Goal: Task Accomplishment & Management: Complete application form

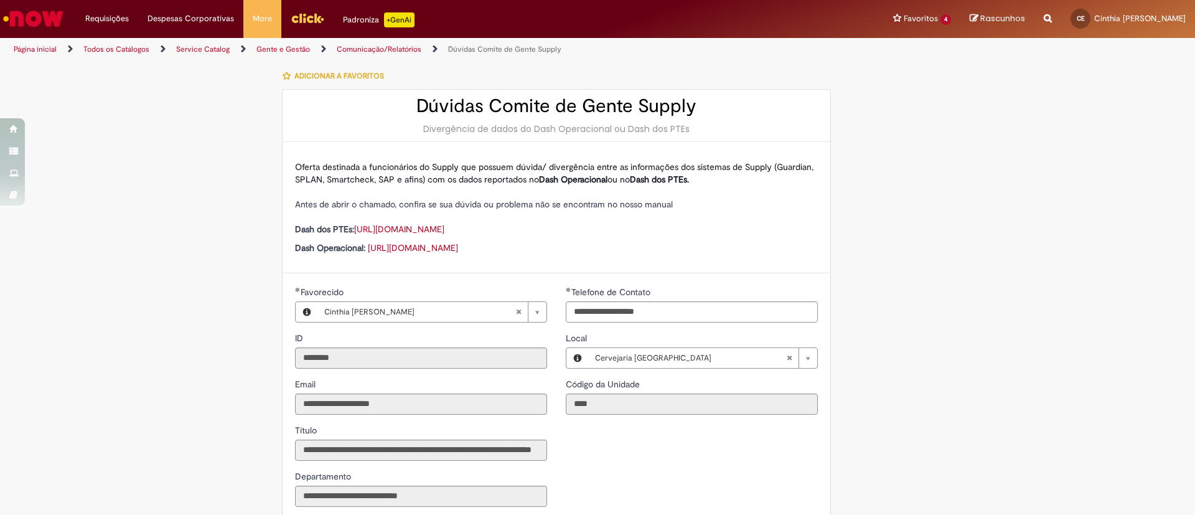
select select "**********"
select select "*****"
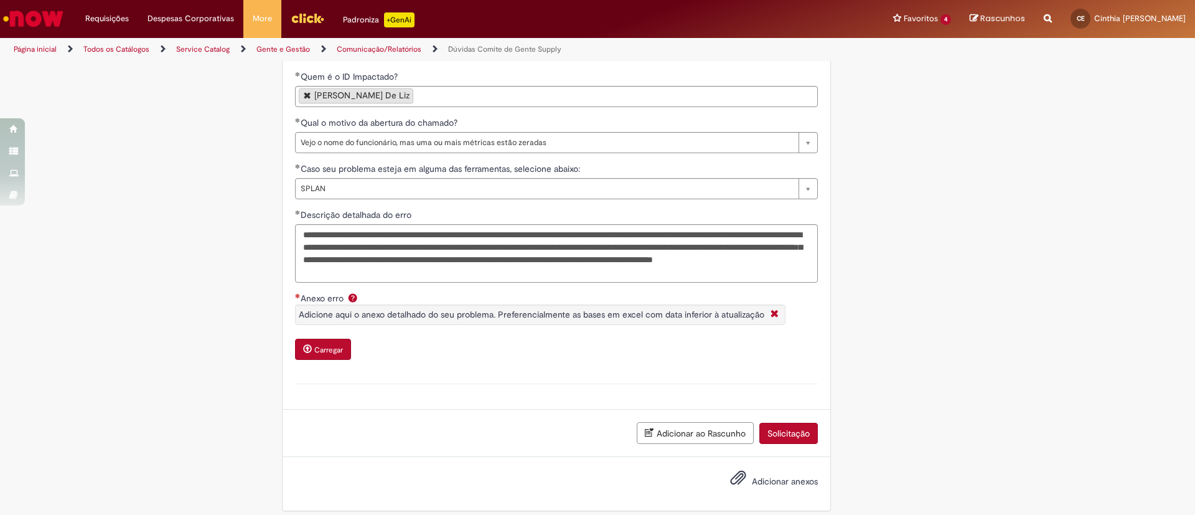
scroll to position [494, 0]
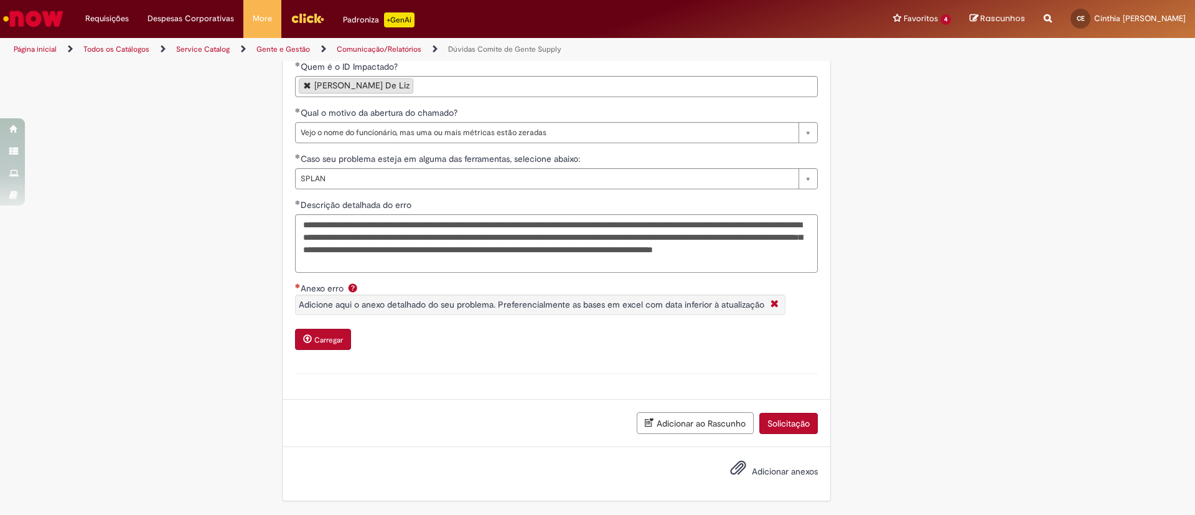
click at [337, 331] on button "Carregar" at bounding box center [323, 339] width 56 height 21
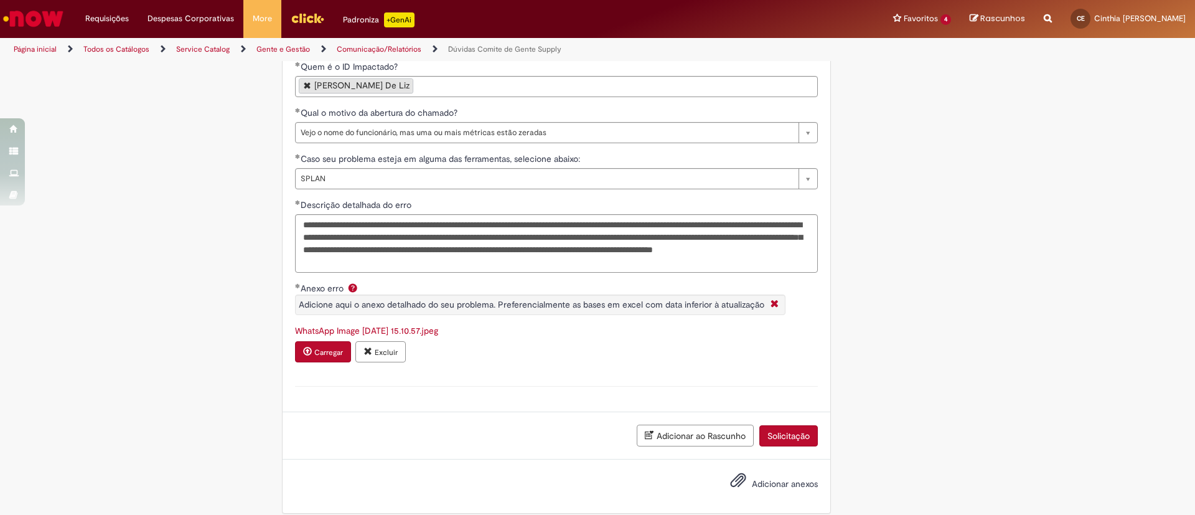
click at [321, 358] on button "Carregar" at bounding box center [323, 351] width 56 height 21
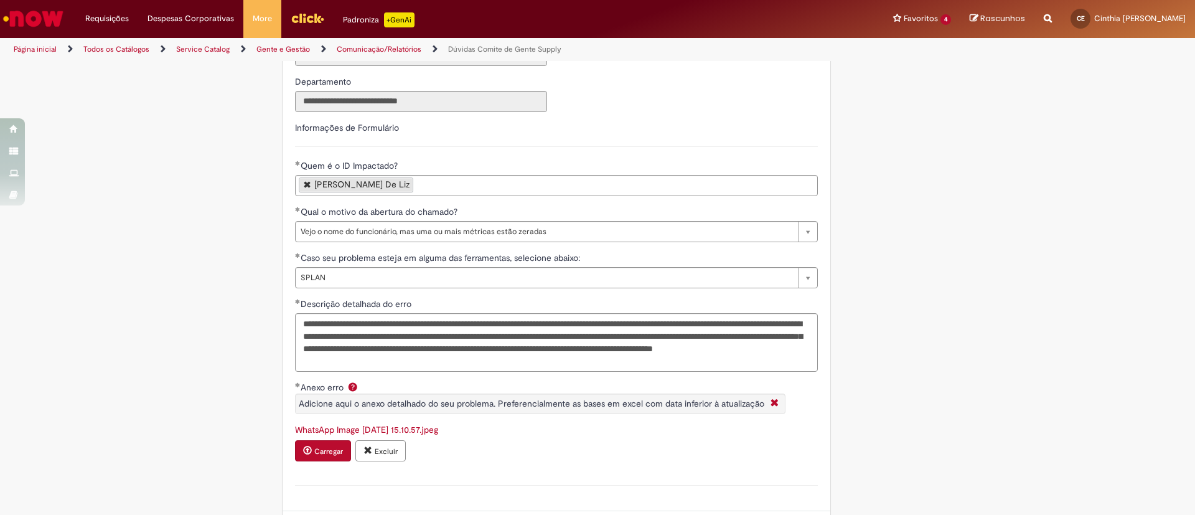
scroll to position [506, 0]
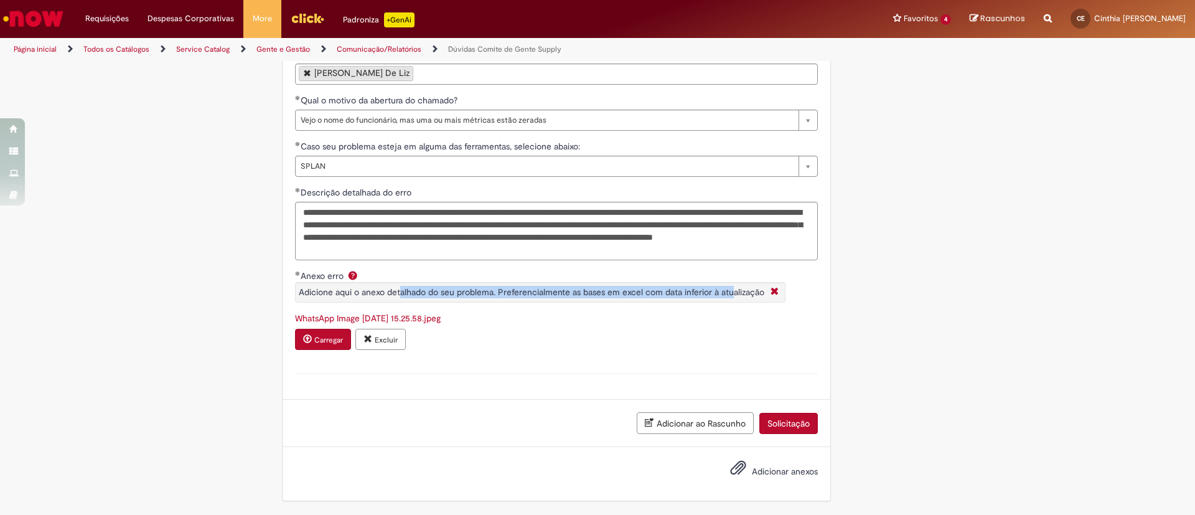
drag, startPoint x: 393, startPoint y: 295, endPoint x: 596, endPoint y: 307, distance: 203.3
click at [698, 296] on span "Adicione aqui o anexo detalhado do seu problema. Preferencialmente as bases em …" at bounding box center [532, 291] width 466 height 11
click at [392, 307] on sp-help-tag "Adicione aqui o anexo detalhado do seu problema. Preferencialmente as bases em …" at bounding box center [540, 289] width 490 height 39
click at [314, 338] on small "Carregar" at bounding box center [328, 340] width 29 height 10
click at [776, 416] on button "Solicitação" at bounding box center [788, 423] width 59 height 21
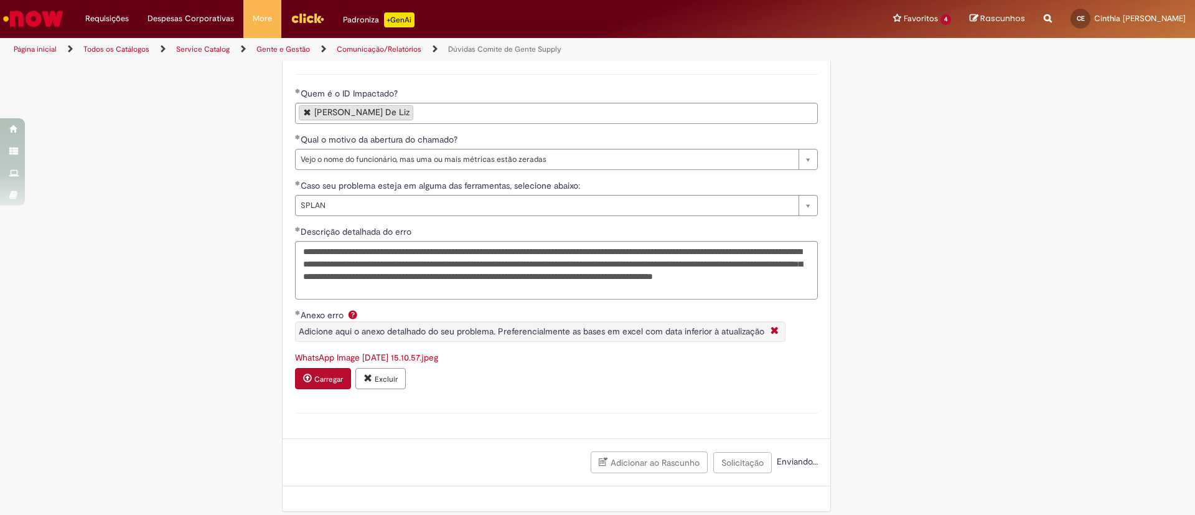
scroll to position [477, 0]
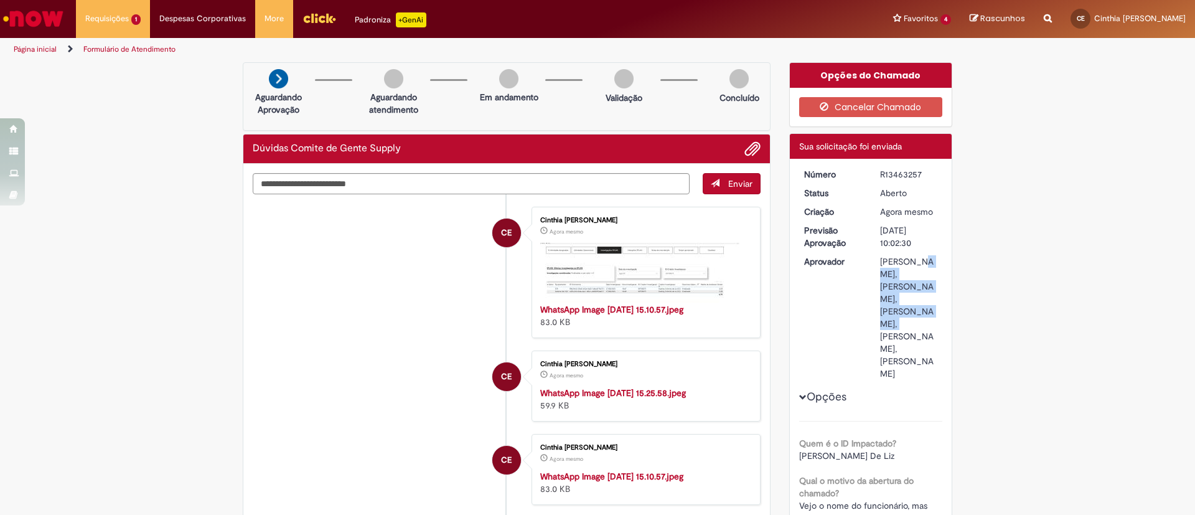
drag, startPoint x: 887, startPoint y: 207, endPoint x: 920, endPoint y: 302, distance: 100.8
click at [920, 302] on div "[PERSON_NAME], [PERSON_NAME], [PERSON_NAME], [PERSON_NAME], [PERSON_NAME]" at bounding box center [909, 317] width 58 height 124
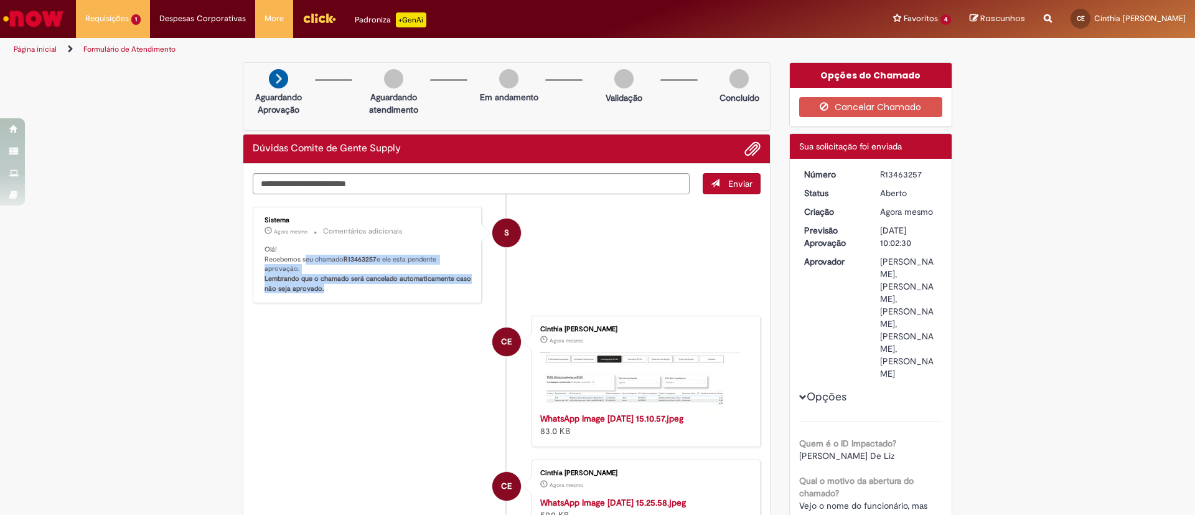
drag, startPoint x: 299, startPoint y: 261, endPoint x: 452, endPoint y: 286, distance: 154.5
click at [452, 286] on p "Olá! Recebemos seu chamado R13463257 e ele esta pendente aprovação. Lembrando q…" at bounding box center [368, 269] width 207 height 49
drag, startPoint x: 915, startPoint y: 389, endPoint x: 878, endPoint y: 268, distance: 126.8
click at [880, 267] on div "[PERSON_NAME], [PERSON_NAME], [PERSON_NAME], [PERSON_NAME], [PERSON_NAME]" at bounding box center [909, 317] width 58 height 124
